Goal: Find specific page/section: Find specific page/section

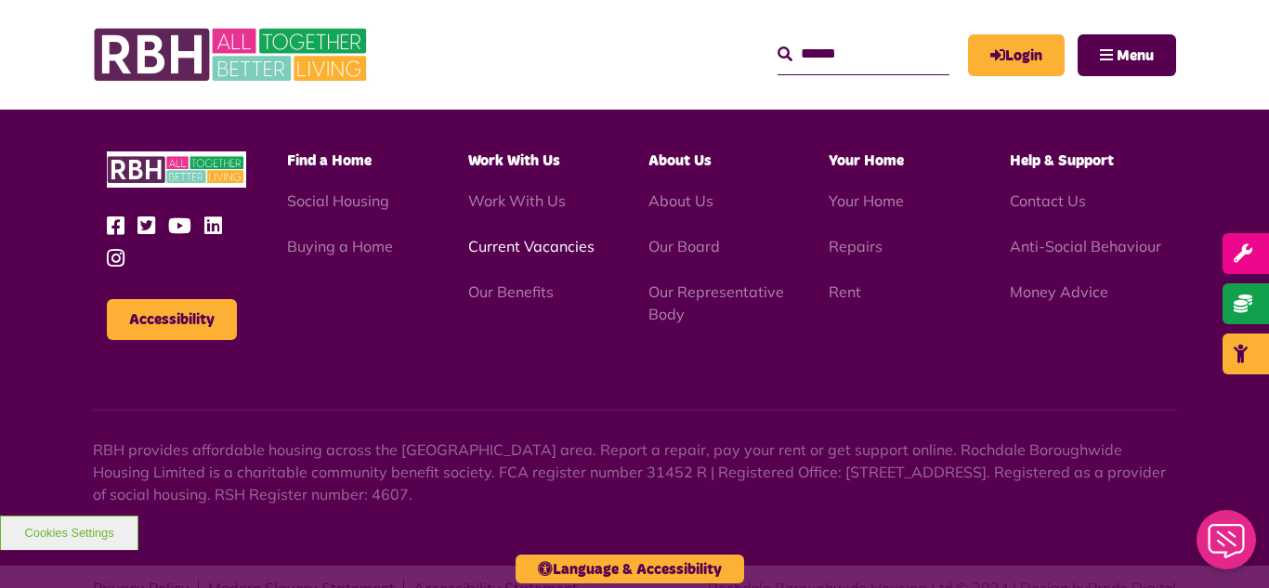
scroll to position [5393, 0]
click at [531, 237] on link "Current Vacancies" at bounding box center [531, 246] width 126 height 19
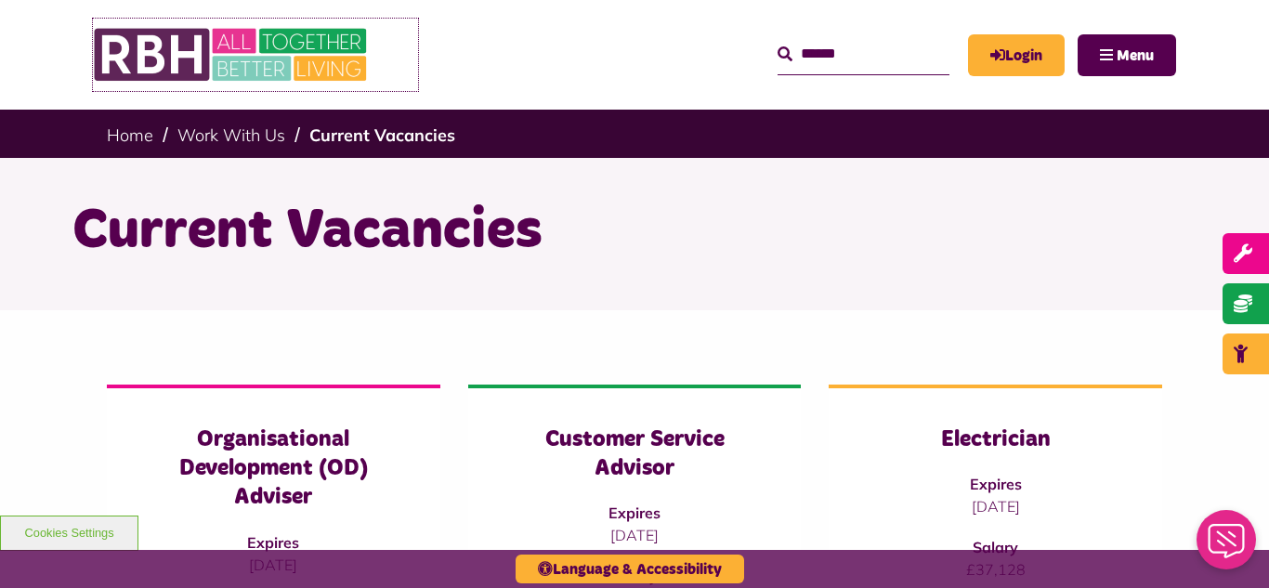
click at [228, 67] on img at bounding box center [232, 55] width 279 height 72
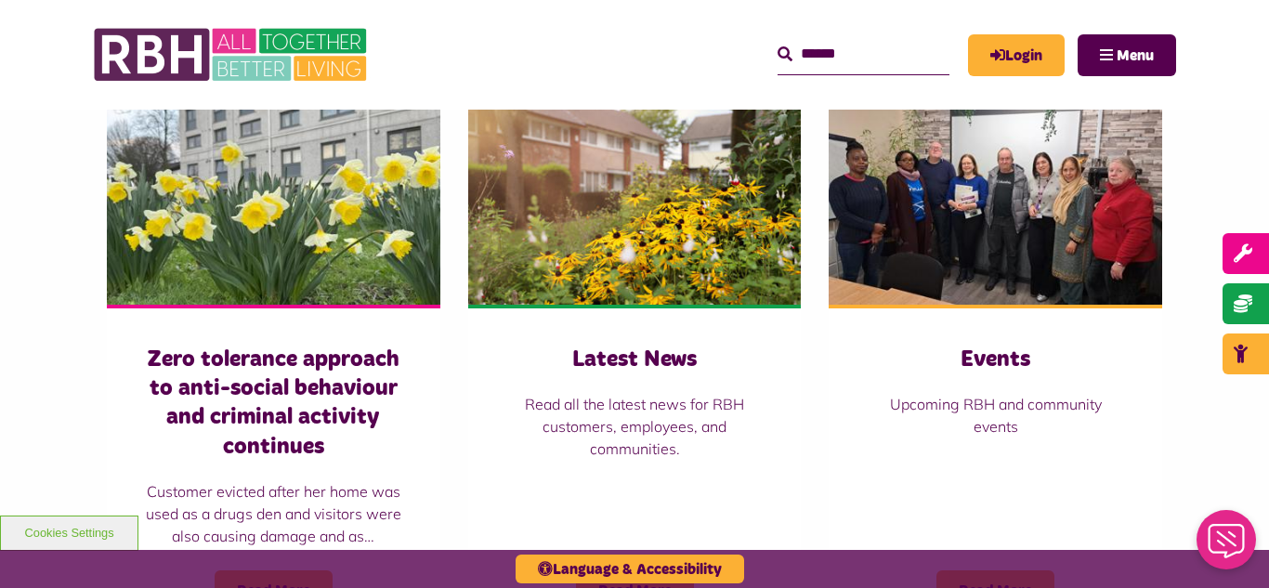
scroll to position [1338, 0]
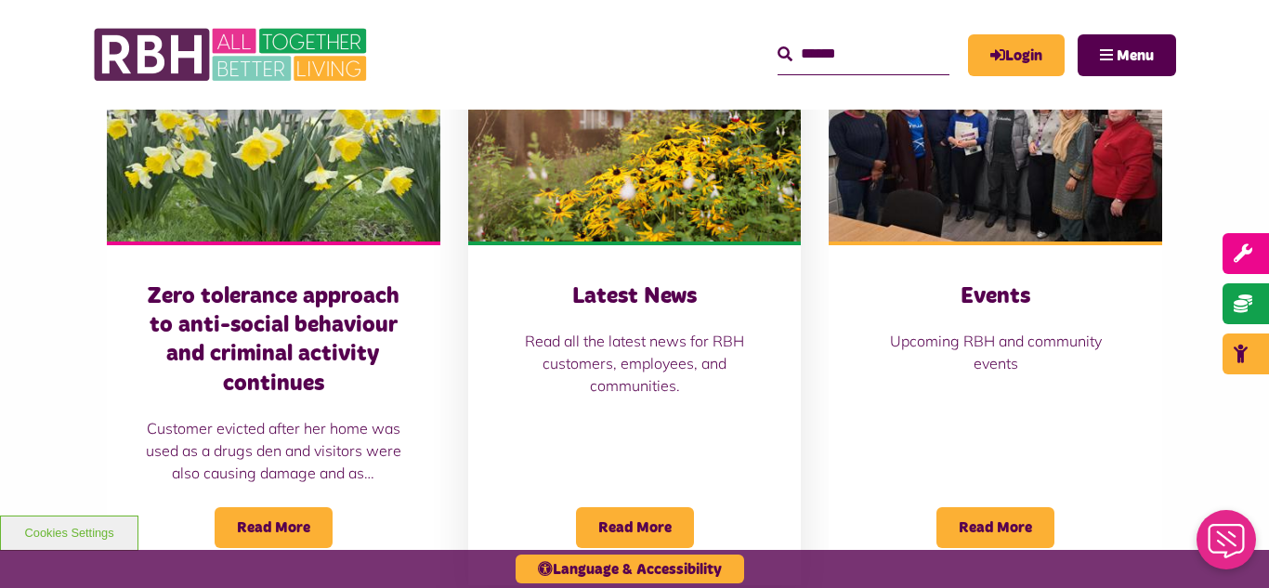
click at [603, 160] on img at bounding box center [634, 137] width 333 height 208
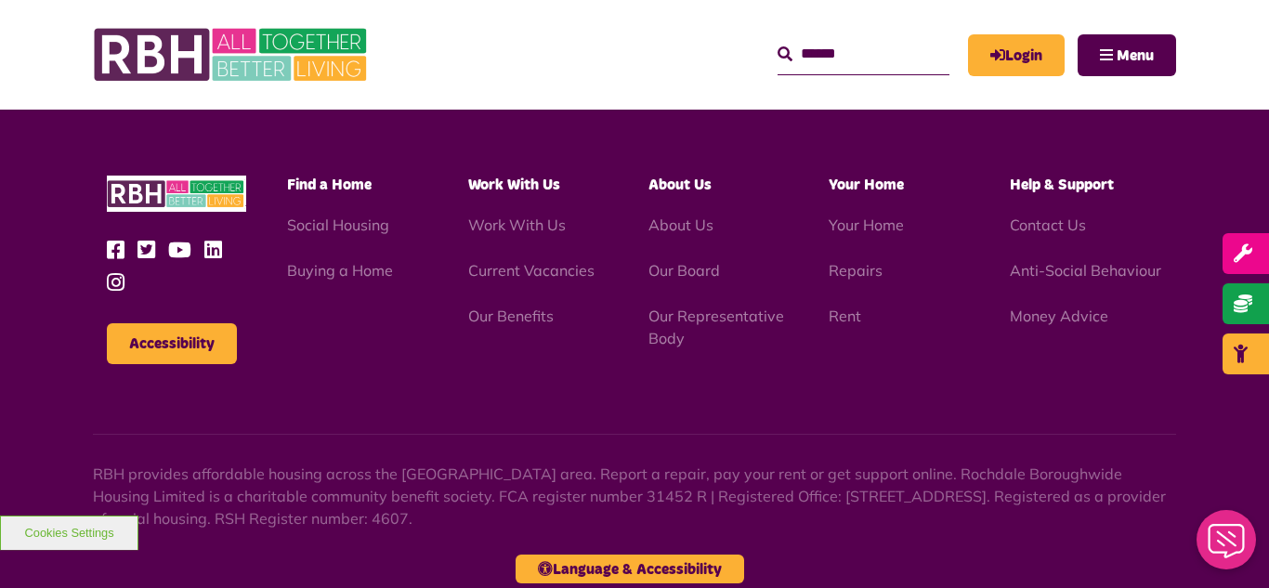
scroll to position [2022, 0]
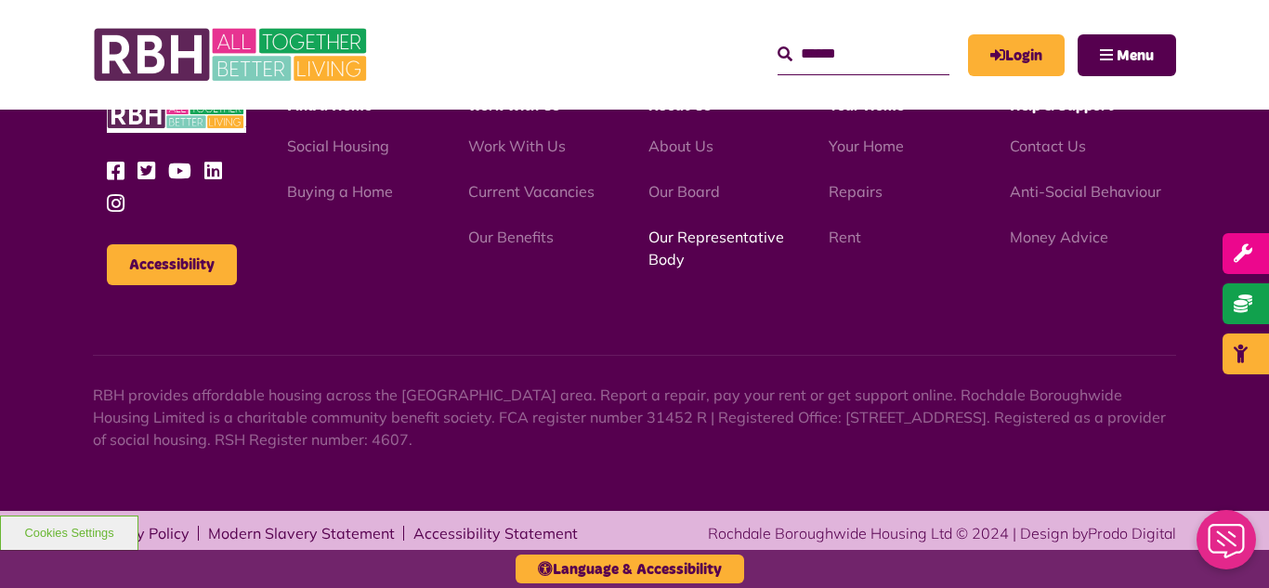
click at [699, 240] on link "Our Representative Body" at bounding box center [716, 248] width 136 height 41
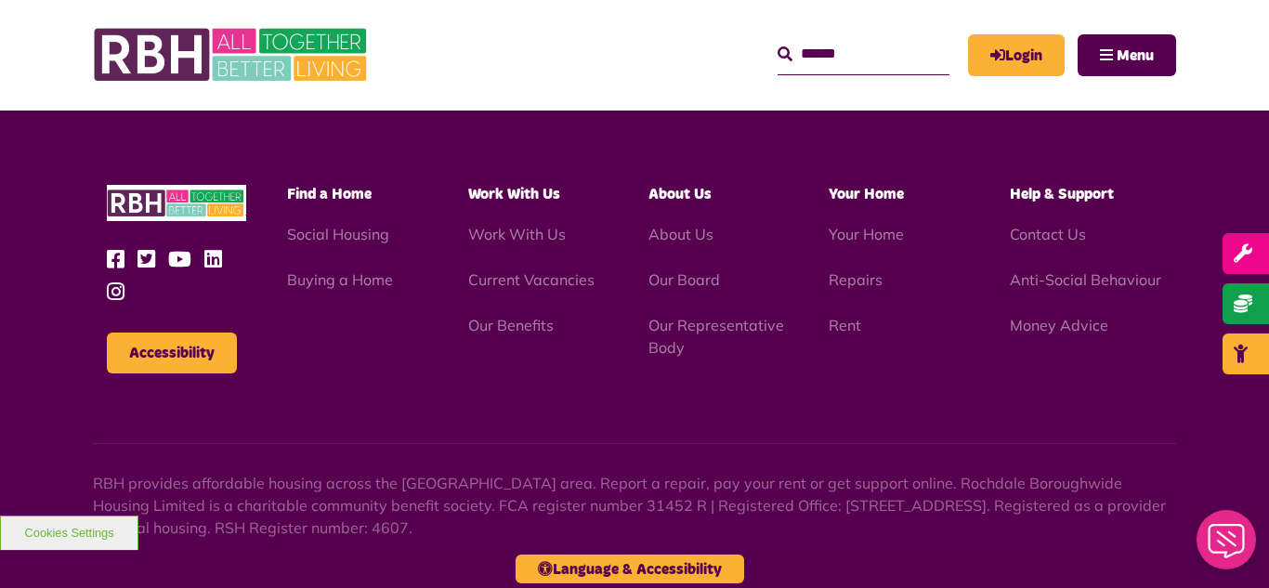
scroll to position [5393, 0]
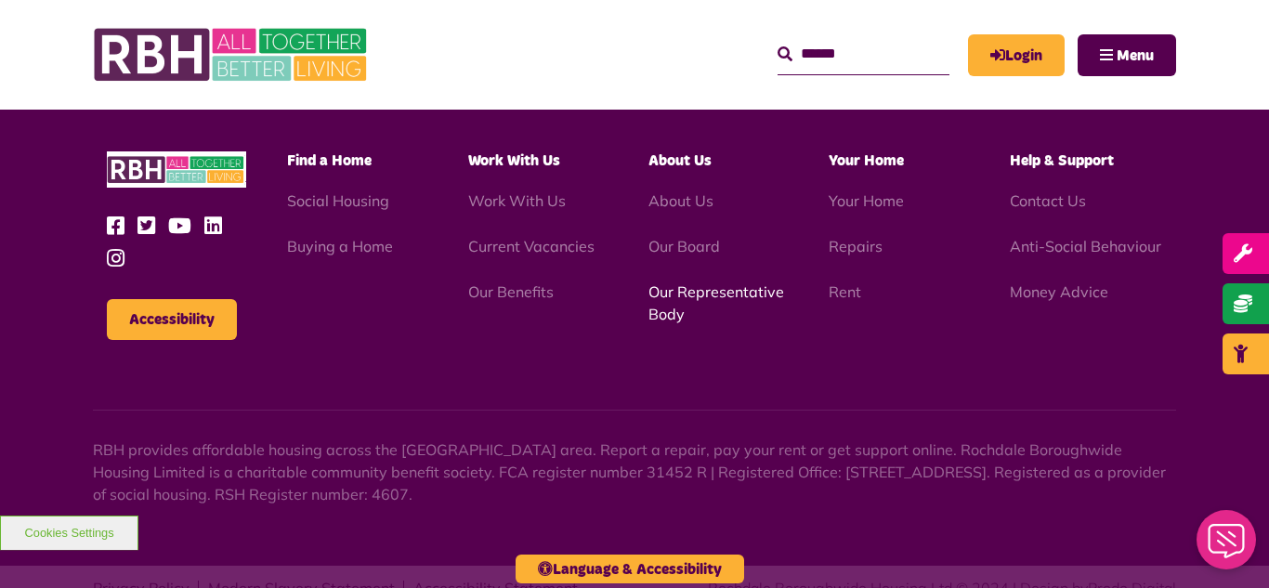
click at [688, 282] on link "Our Representative Body" at bounding box center [716, 302] width 136 height 41
click at [518, 237] on link "Current Vacancies" at bounding box center [531, 246] width 126 height 19
